Goal: Information Seeking & Learning: Learn about a topic

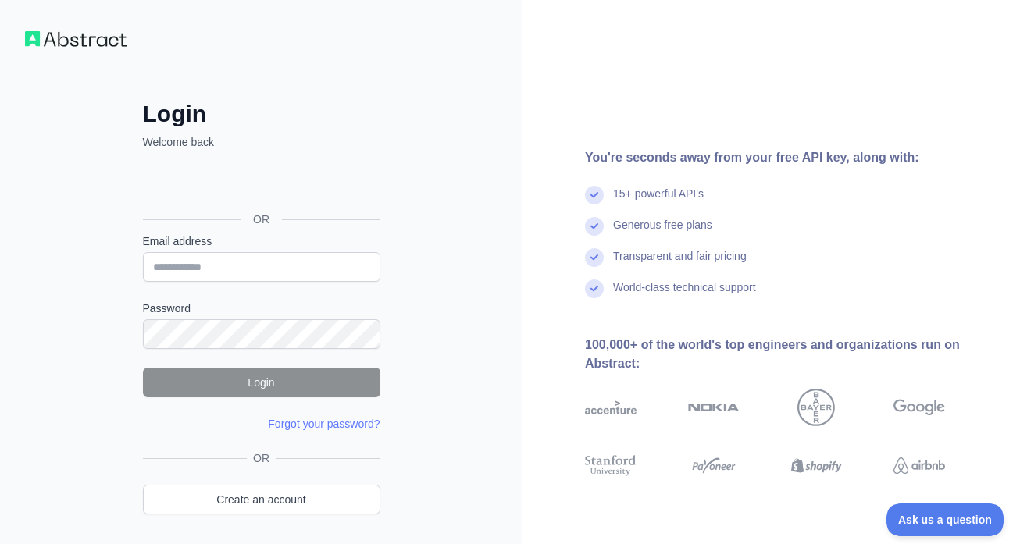
scroll to position [52, 0]
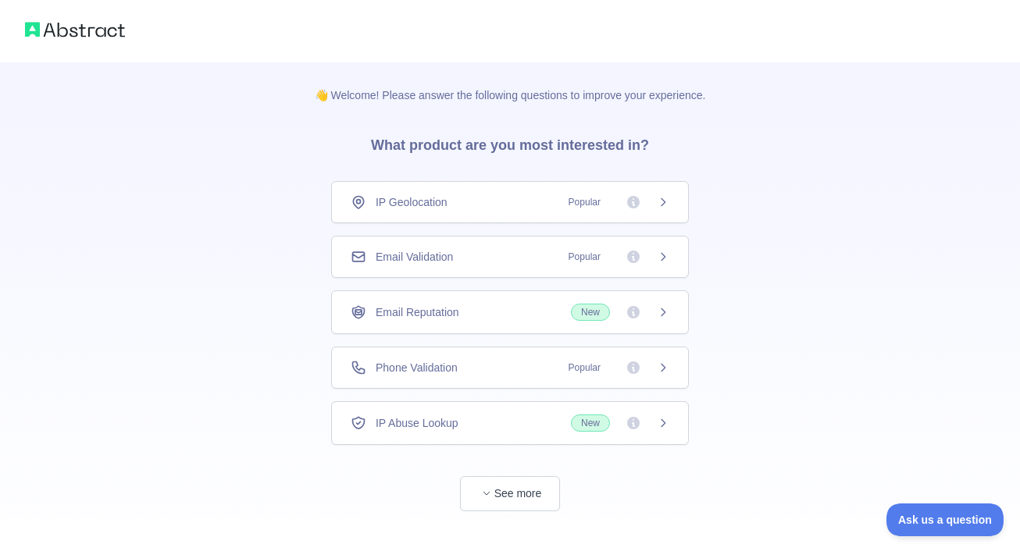
scroll to position [30, 0]
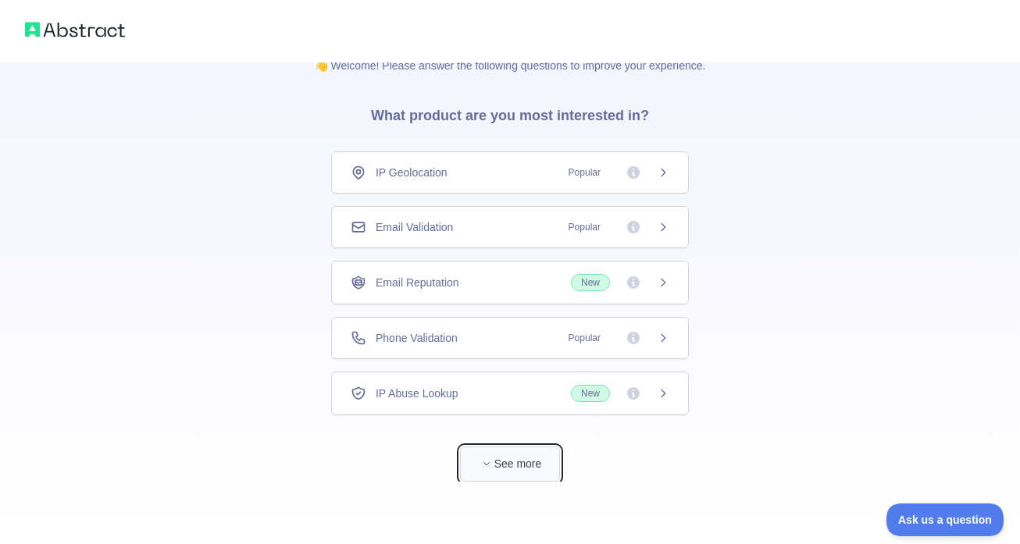
click at [511, 478] on button "See more" at bounding box center [510, 464] width 100 height 35
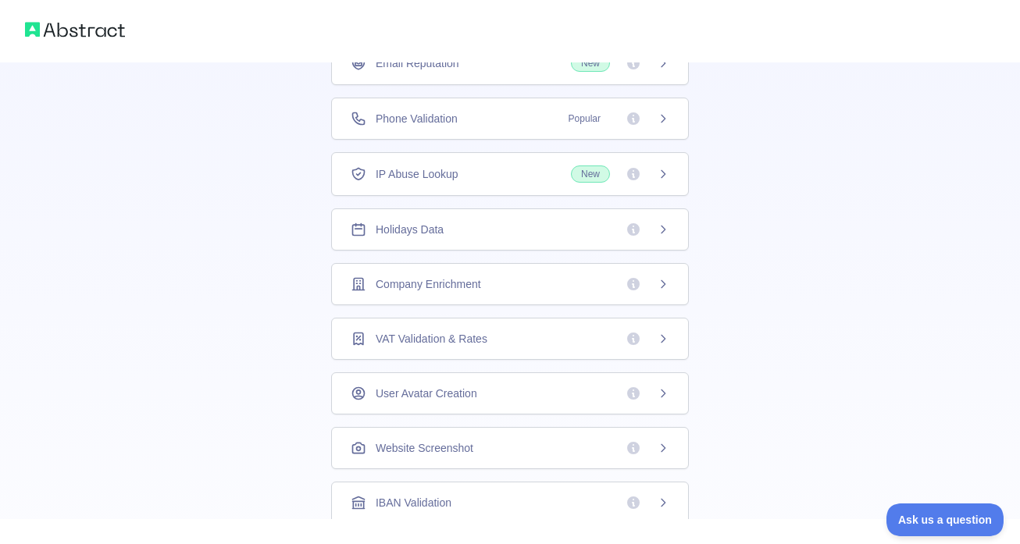
scroll to position [0, 0]
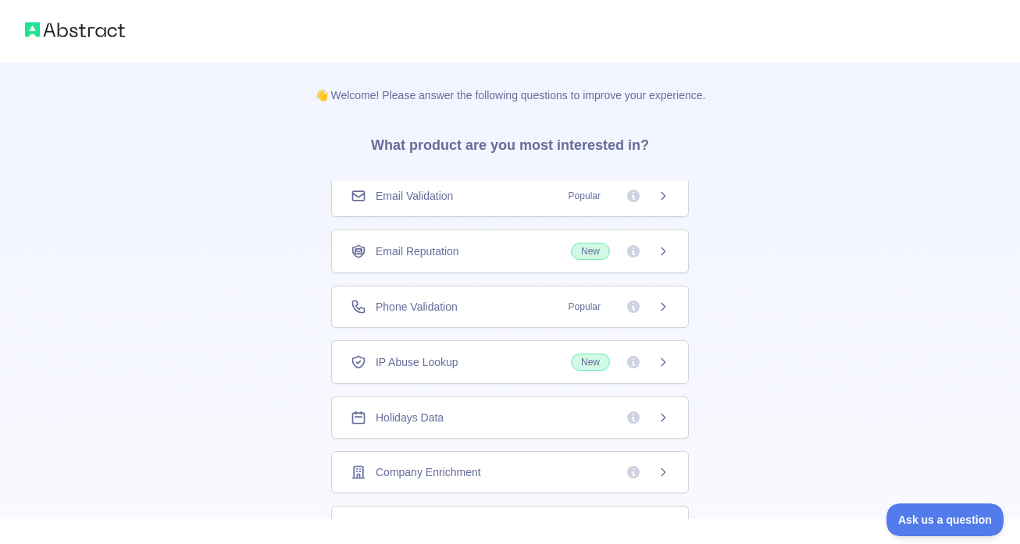
click at [537, 202] on div "Email Validation Popular" at bounding box center [510, 196] width 319 height 16
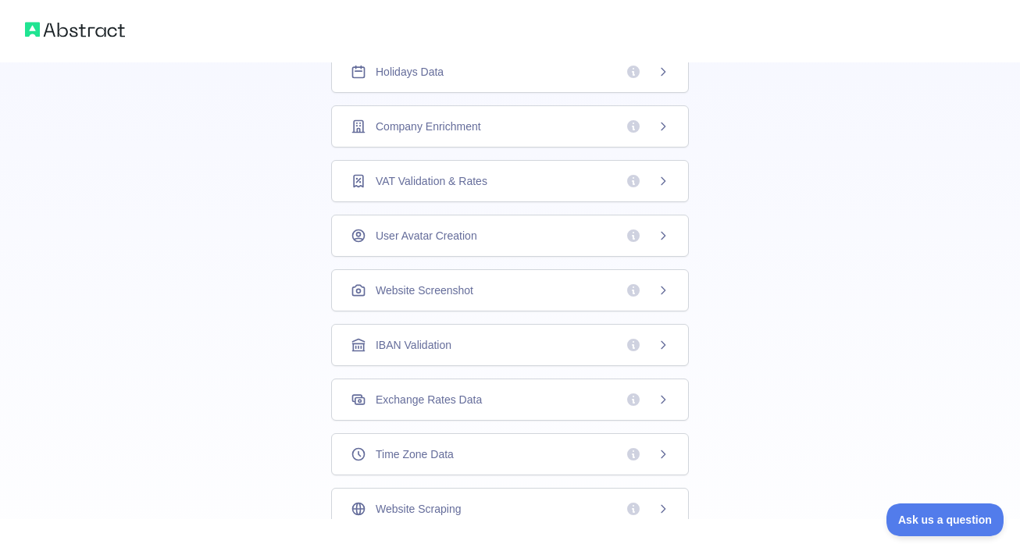
scroll to position [365, 0]
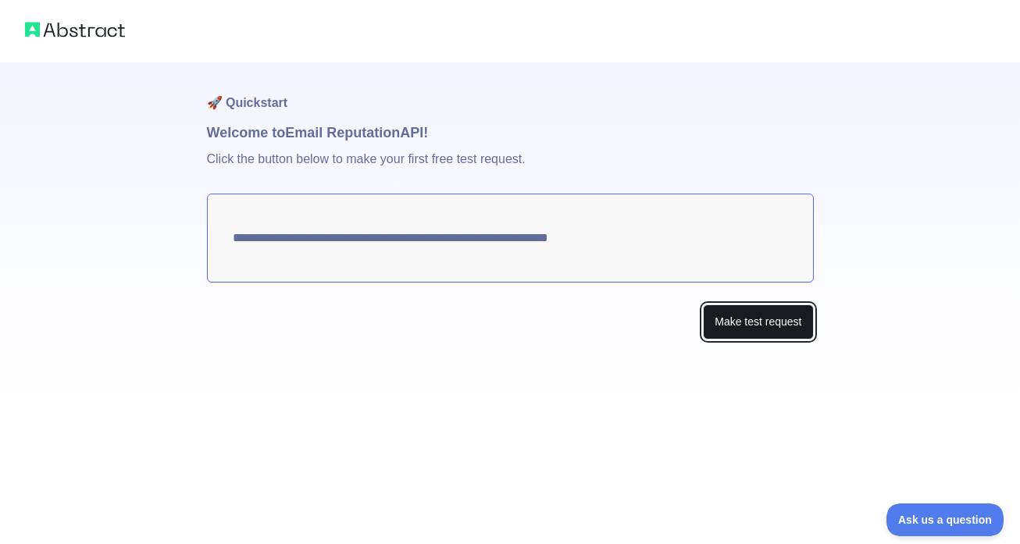
click at [752, 323] on button "Make test request" at bounding box center [758, 321] width 110 height 35
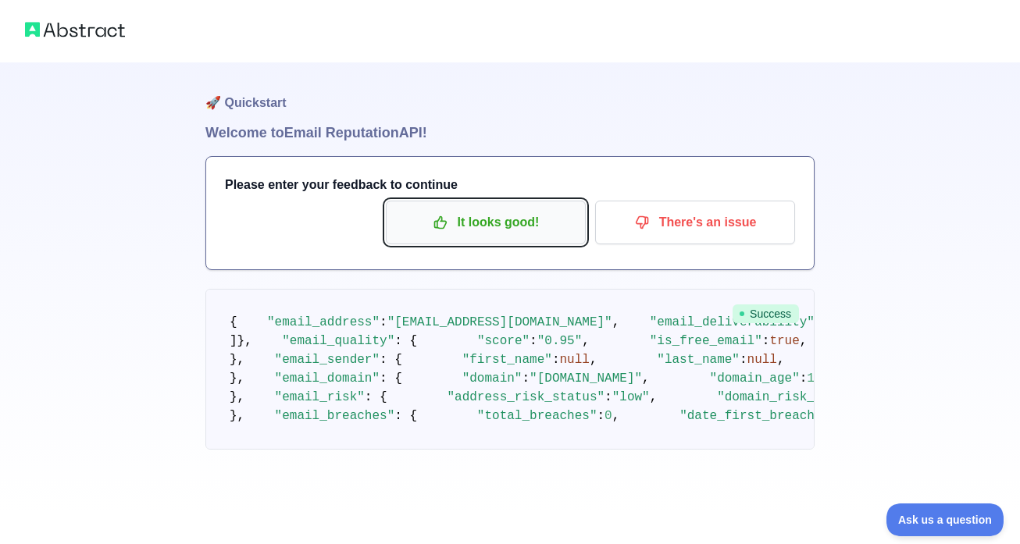
click at [540, 228] on p "It looks good!" at bounding box center [485, 222] width 176 height 27
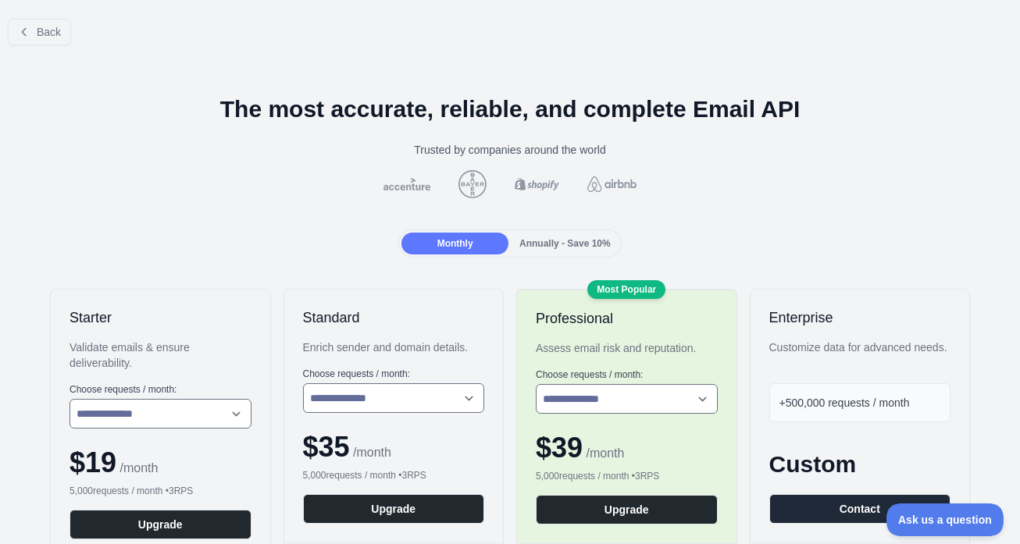
click at [539, 239] on span "Annually - Save 10%" at bounding box center [564, 243] width 91 height 11
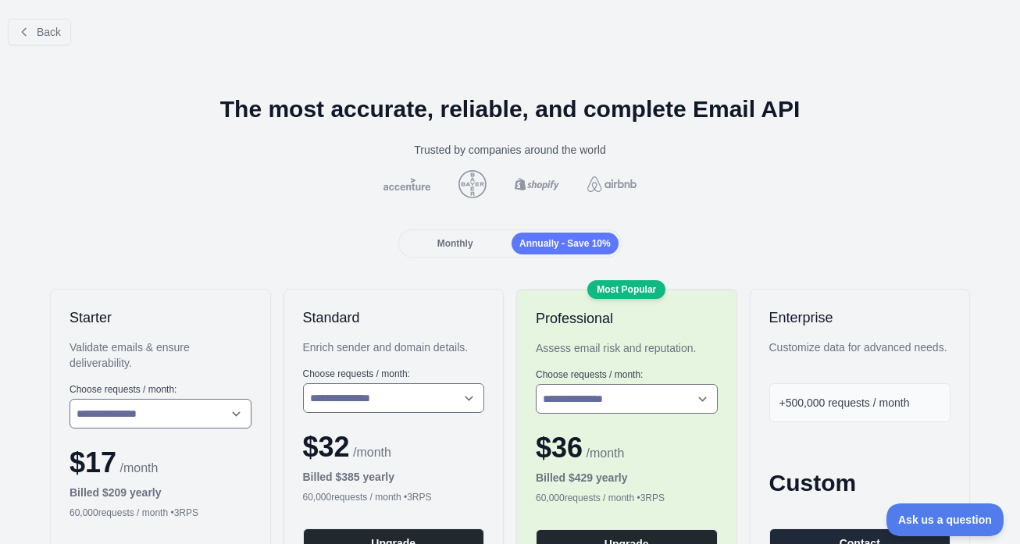
click at [478, 240] on div "Monthly" at bounding box center [454, 244] width 107 height 22
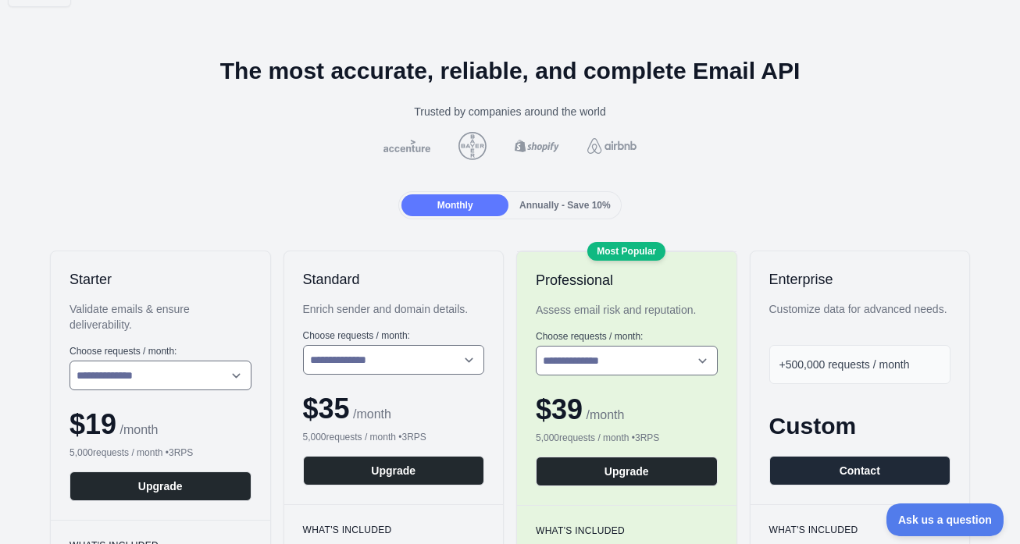
scroll to position [119, 0]
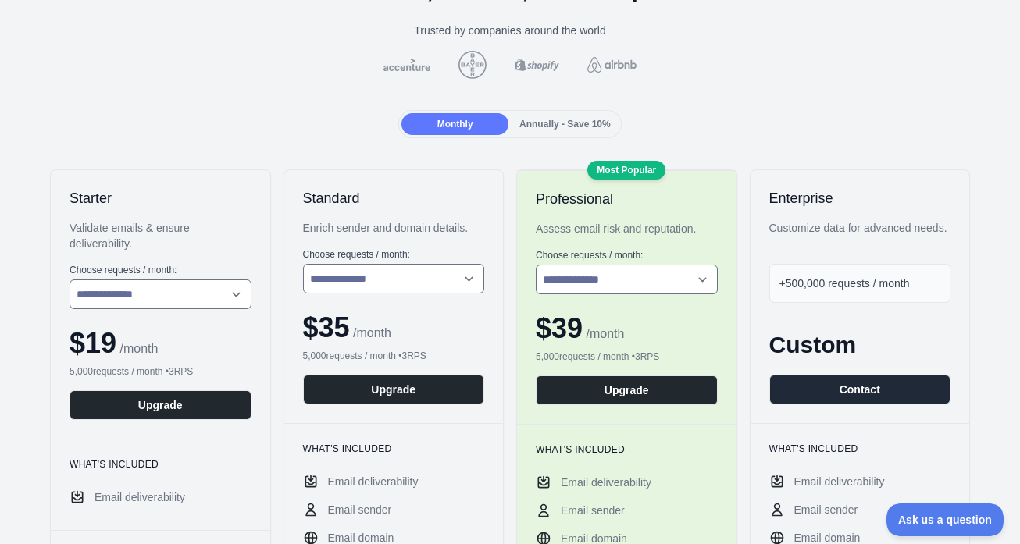
click at [545, 125] on span "Annually - Save 10%" at bounding box center [564, 124] width 91 height 11
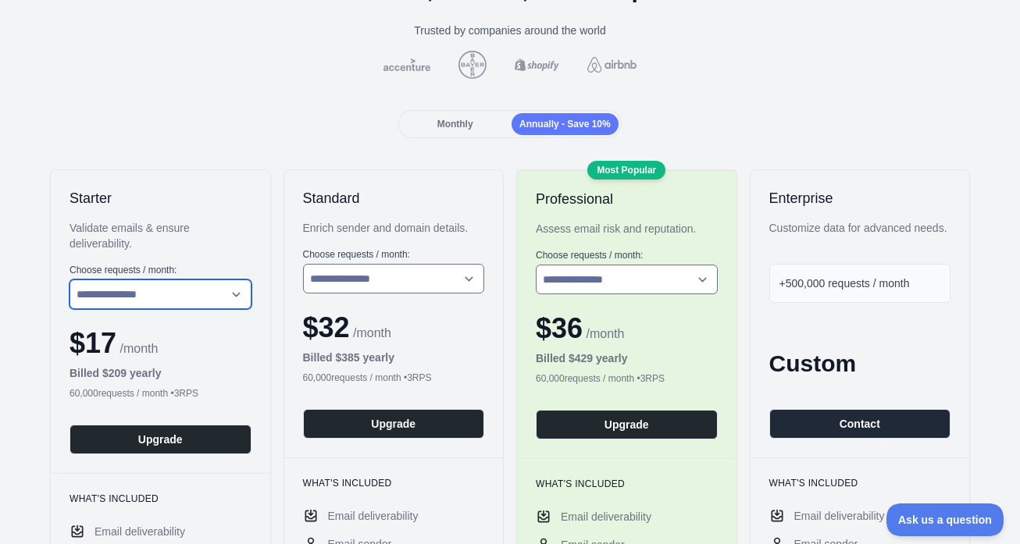
click at [237, 301] on select "**********" at bounding box center [160, 294] width 182 height 30
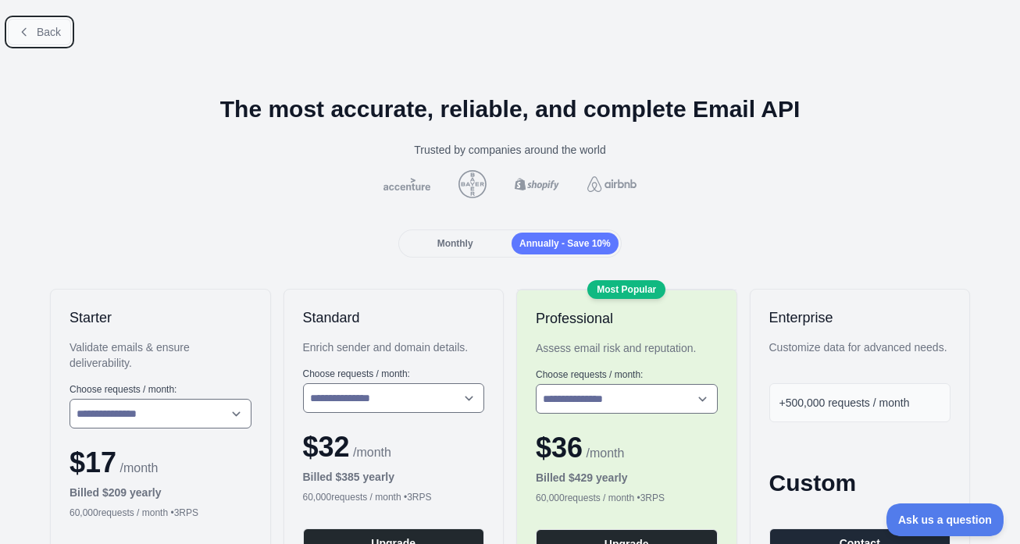
click at [62, 40] on button "Back" at bounding box center [39, 32] width 63 height 27
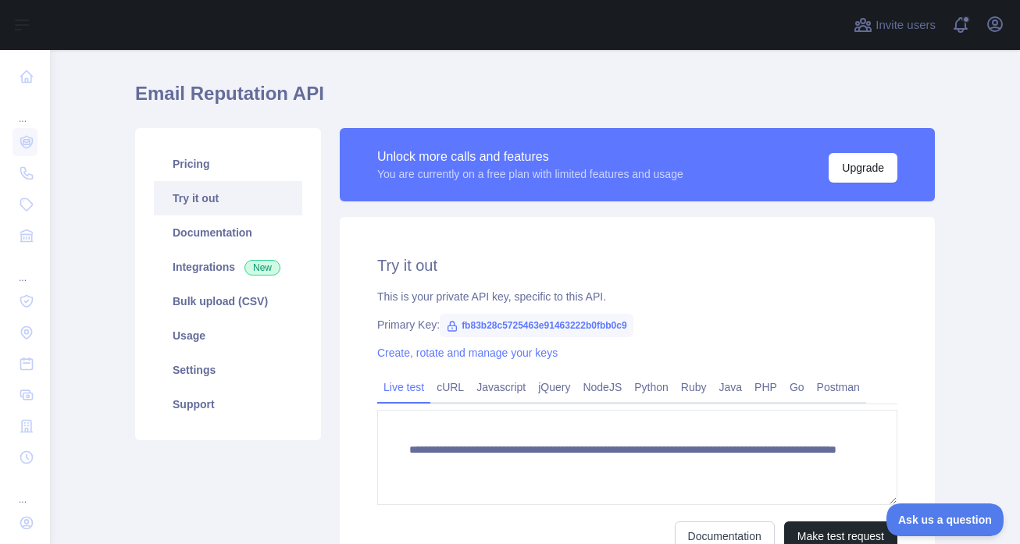
scroll to position [97, 0]
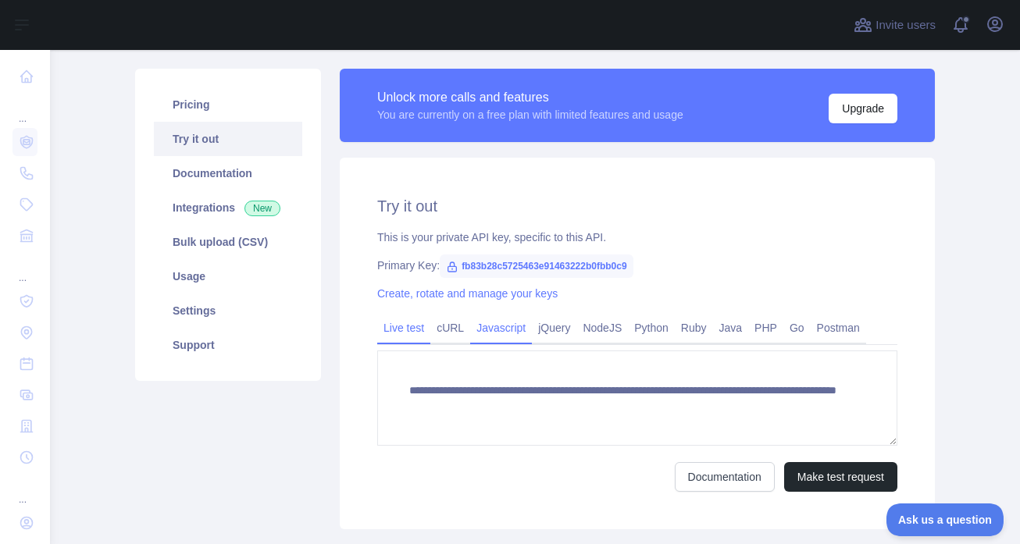
click at [515, 326] on link "Javascript" at bounding box center [501, 327] width 62 height 25
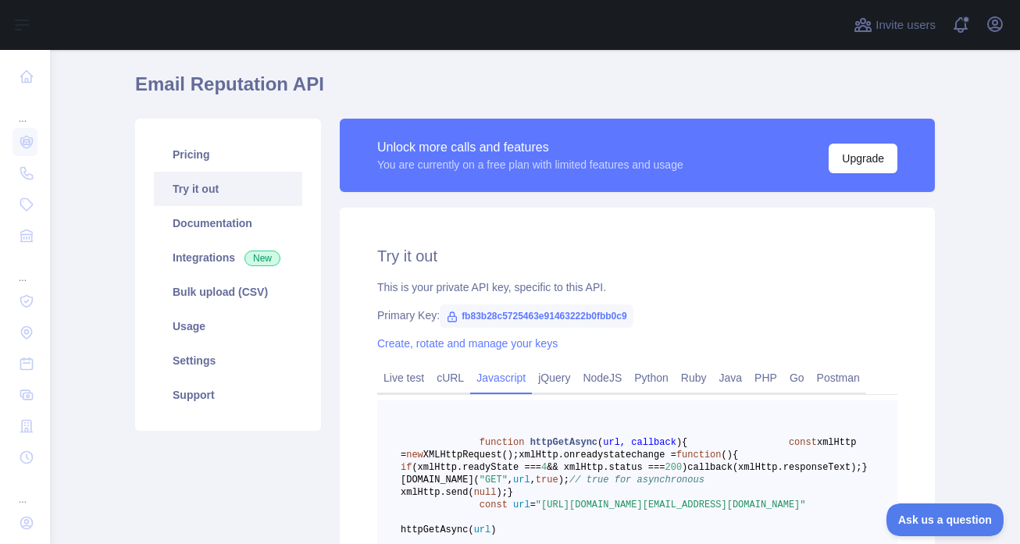
scroll to position [0, 0]
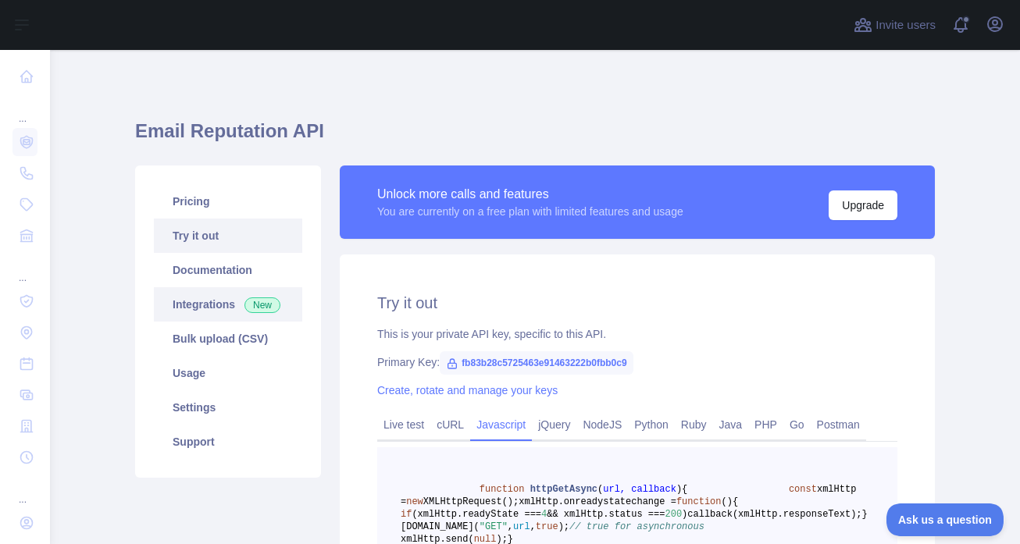
click at [219, 302] on link "Integrations New" at bounding box center [228, 304] width 148 height 34
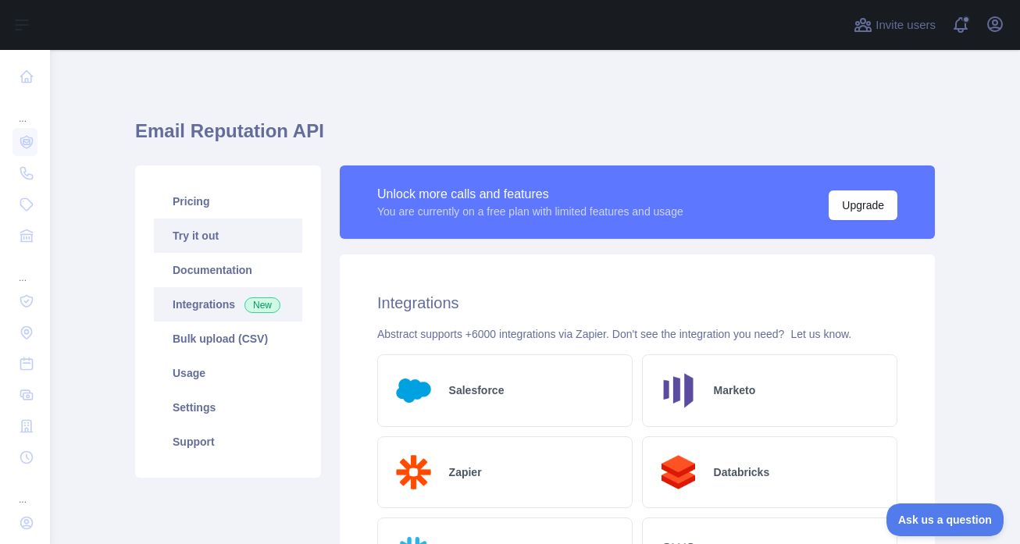
click at [210, 236] on link "Try it out" at bounding box center [228, 236] width 148 height 34
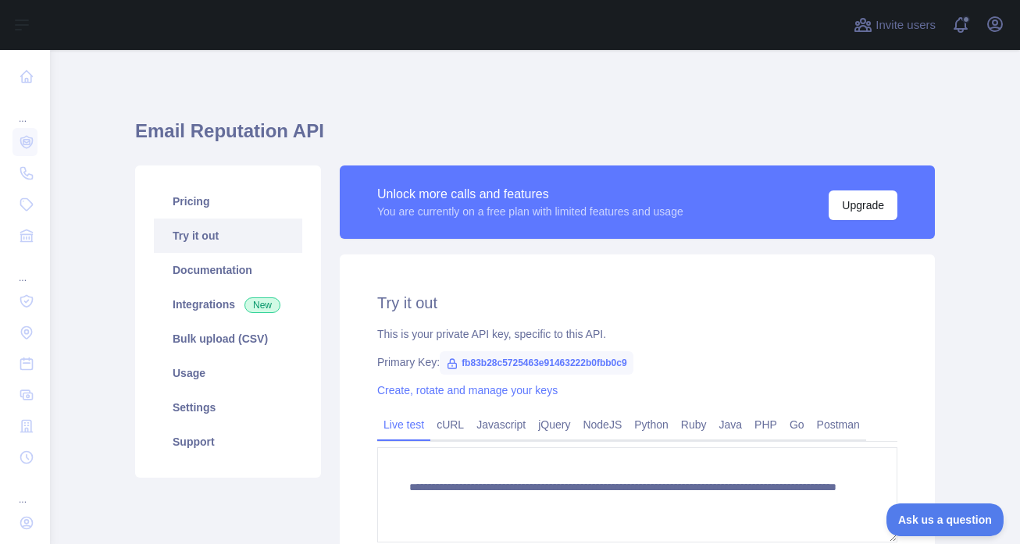
scroll to position [92, 0]
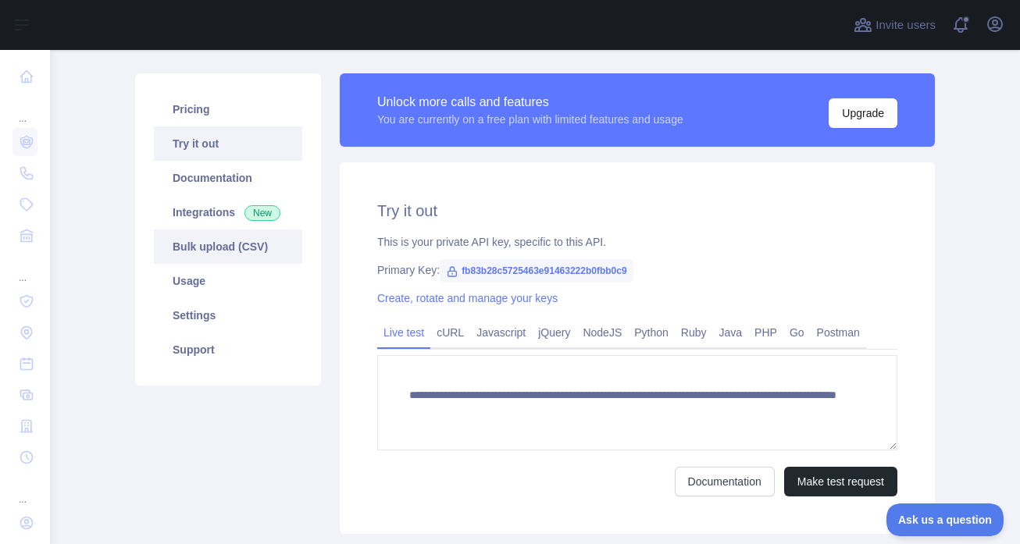
click at [215, 255] on link "Bulk upload (CSV)" at bounding box center [228, 247] width 148 height 34
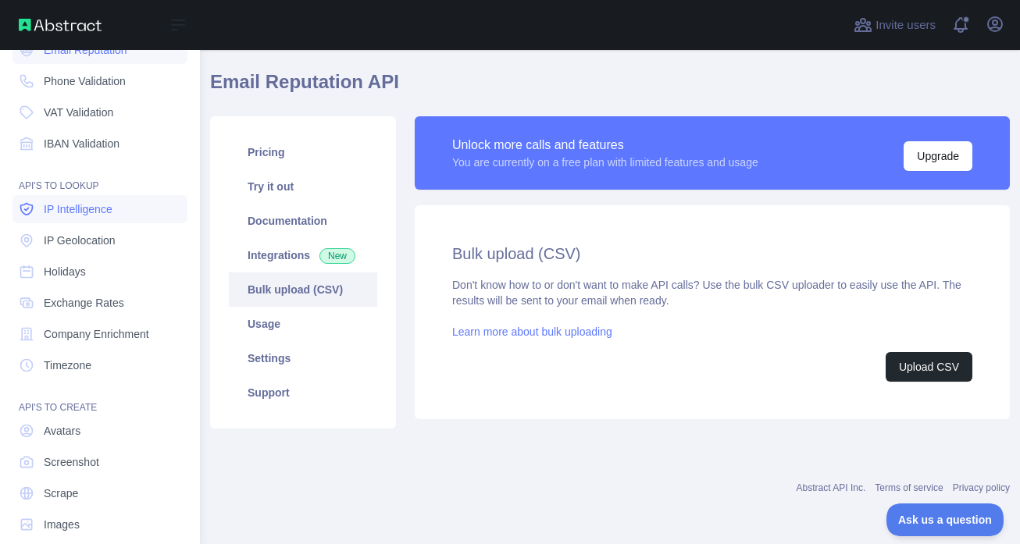
scroll to position [112, 0]
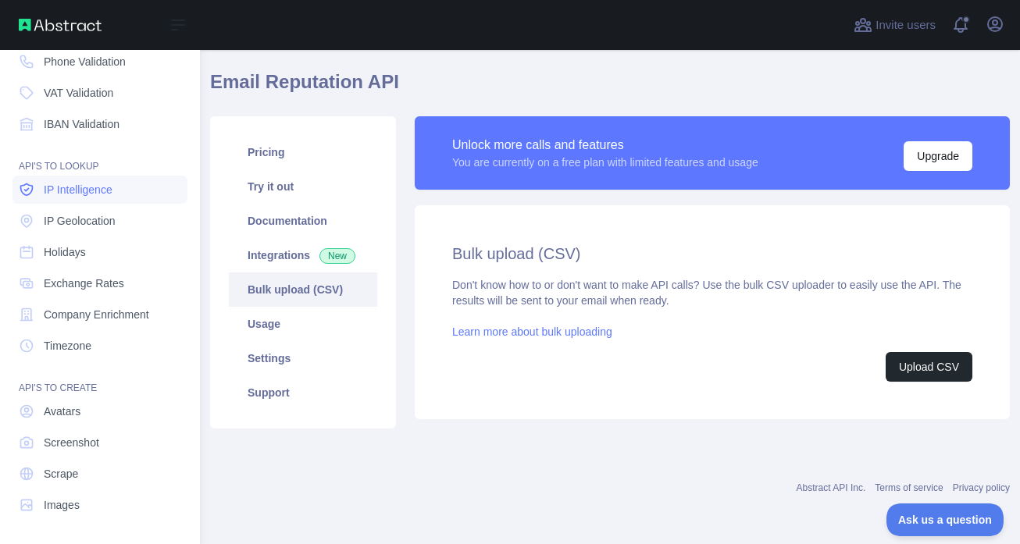
click at [81, 197] on span "IP Intelligence" at bounding box center [78, 190] width 69 height 16
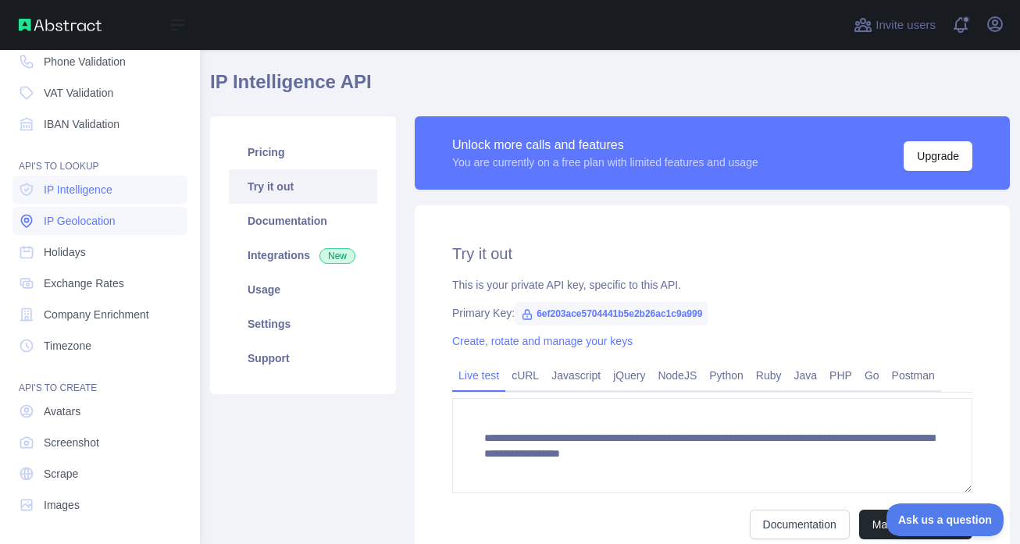
click at [76, 223] on span "IP Geolocation" at bounding box center [80, 221] width 72 height 16
click at [75, 259] on span "Holidays" at bounding box center [65, 252] width 42 height 16
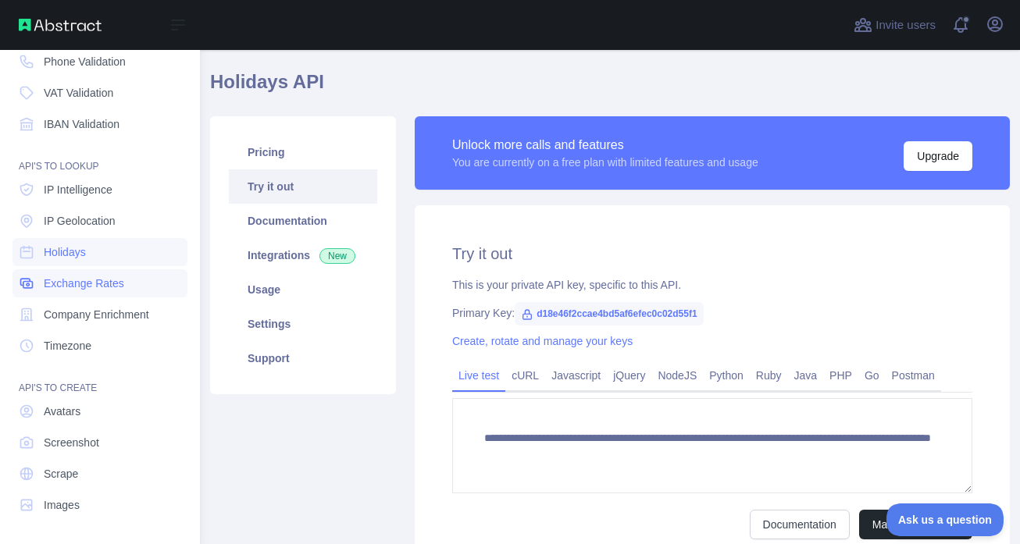
click at [84, 287] on span "Exchange Rates" at bounding box center [84, 284] width 80 height 16
click at [84, 329] on nav "Dashboard API'S TO VERIFY Email Reputation Phone Validation VAT Validation IBAN…" at bounding box center [99, 228] width 175 height 581
click at [84, 340] on span "Timezone" at bounding box center [68, 346] width 48 height 16
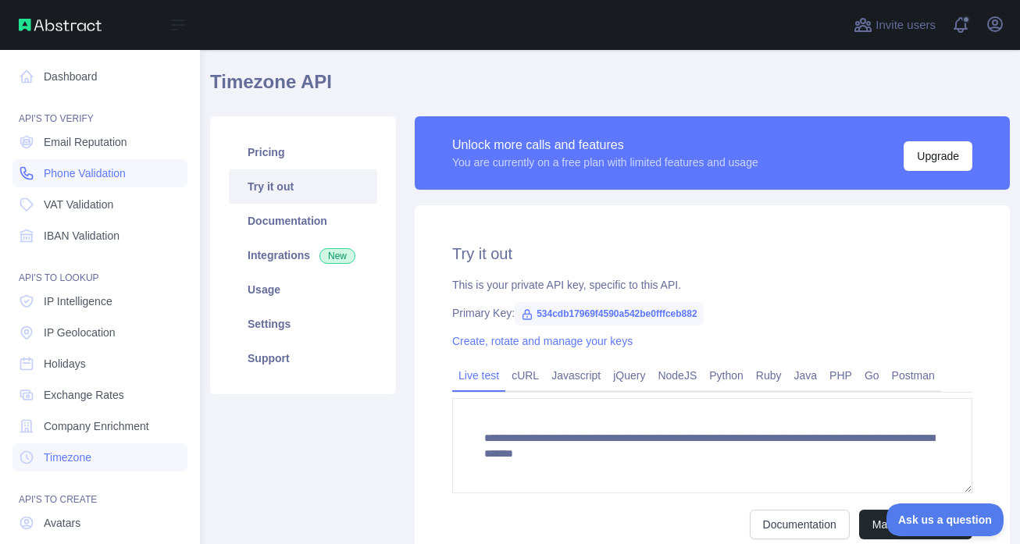
click at [81, 172] on span "Phone Validation" at bounding box center [85, 174] width 82 height 16
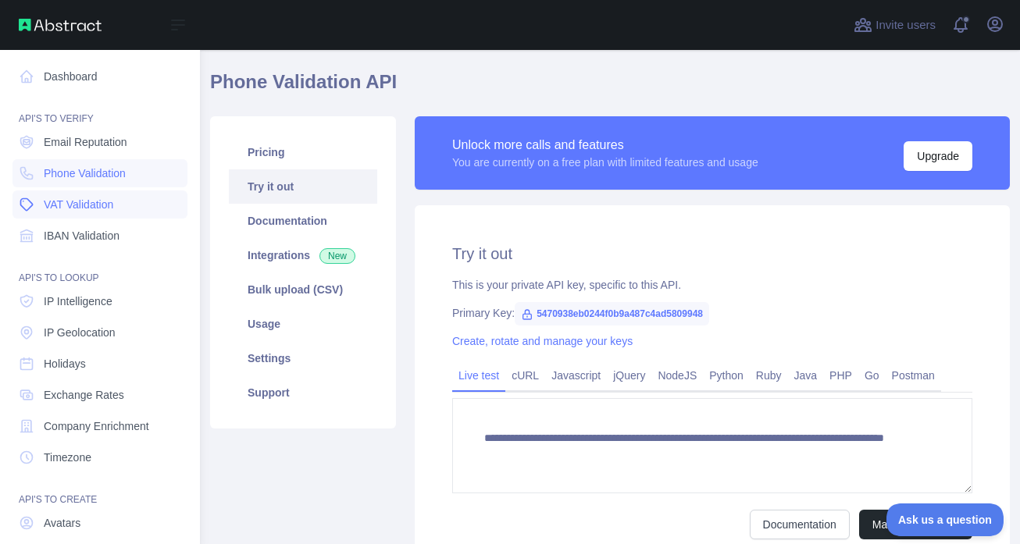
click at [82, 209] on span "VAT Validation" at bounding box center [78, 205] width 69 height 16
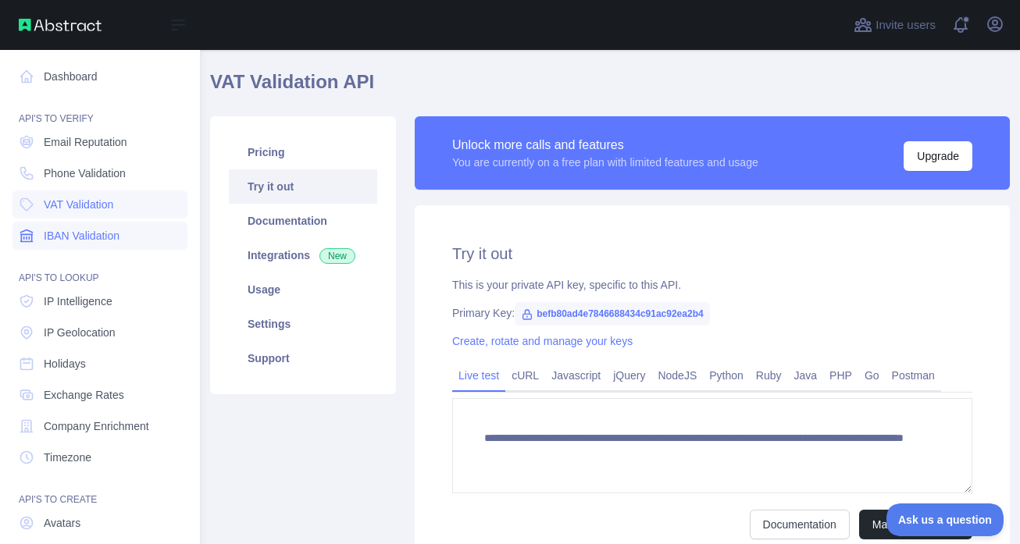
click at [81, 237] on span "IBAN Validation" at bounding box center [82, 236] width 76 height 16
